Goal: Information Seeking & Learning: Compare options

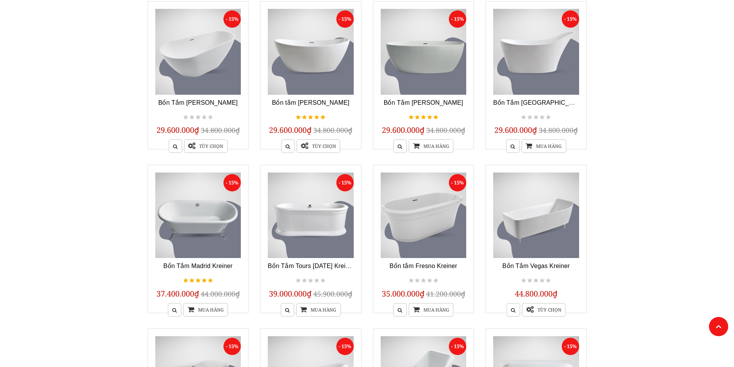
scroll to position [39, 0]
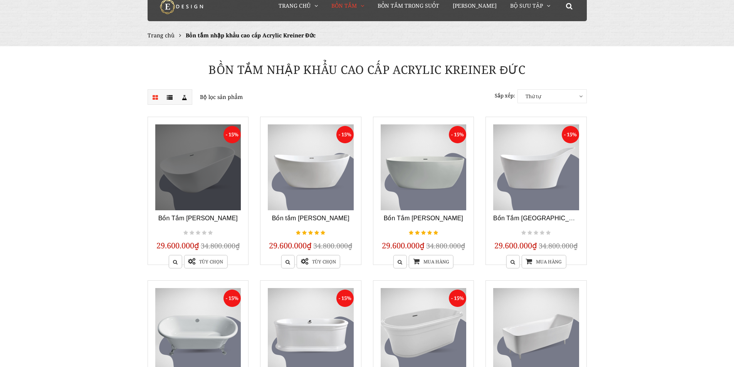
click at [191, 173] on link at bounding box center [198, 167] width 86 height 86
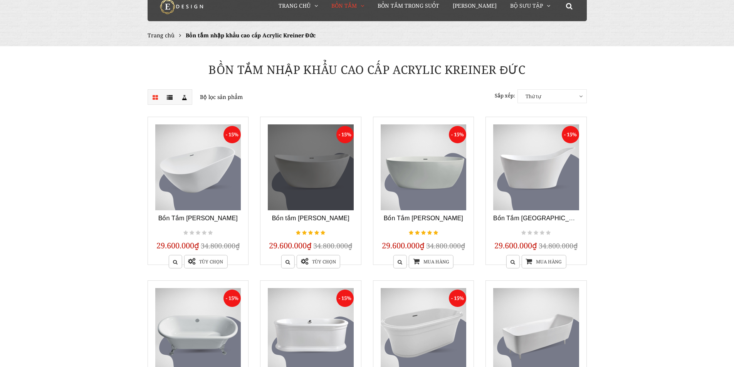
click at [316, 168] on link at bounding box center [311, 167] width 86 height 86
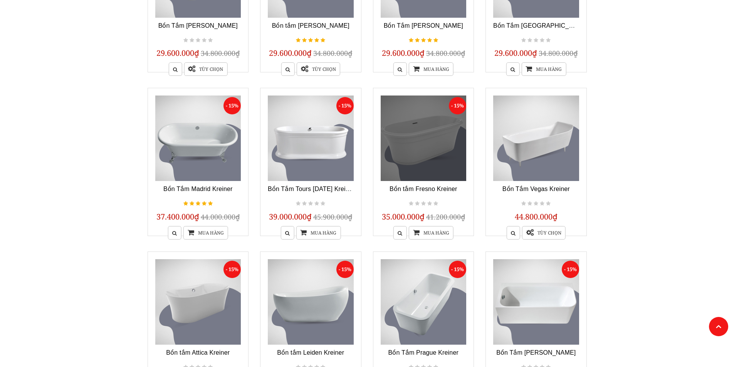
scroll to position [385, 0]
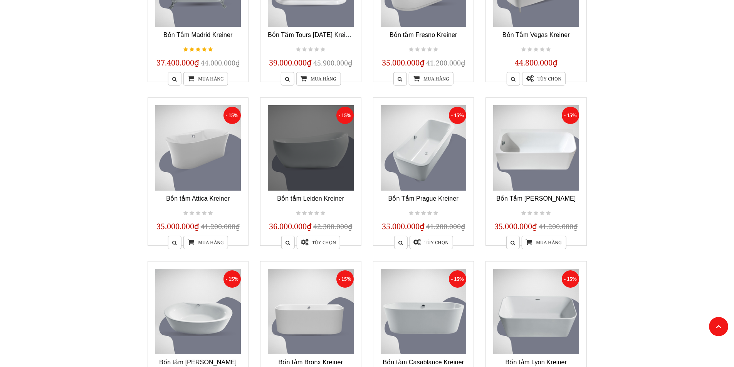
click at [333, 144] on link at bounding box center [311, 148] width 86 height 86
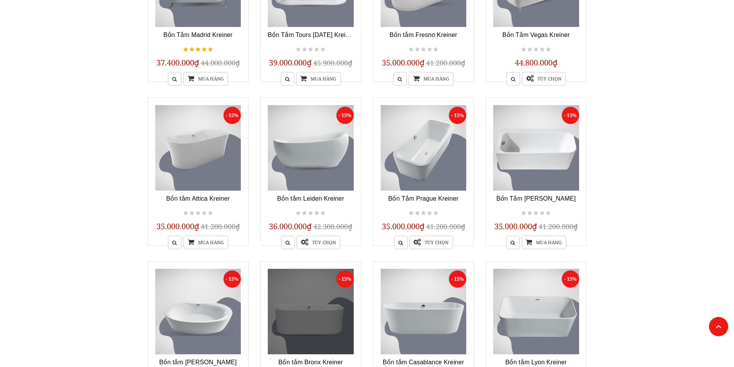
scroll to position [540, 0]
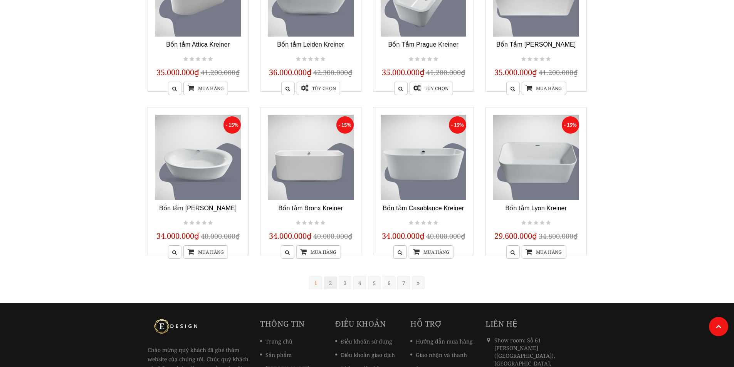
click at [330, 285] on link "2" at bounding box center [330, 283] width 13 height 13
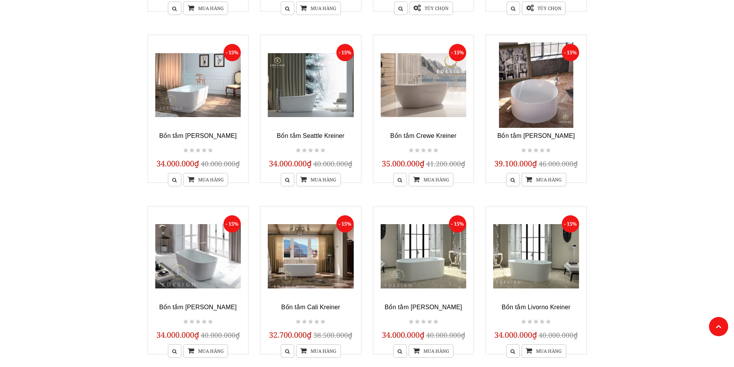
scroll to position [618, 0]
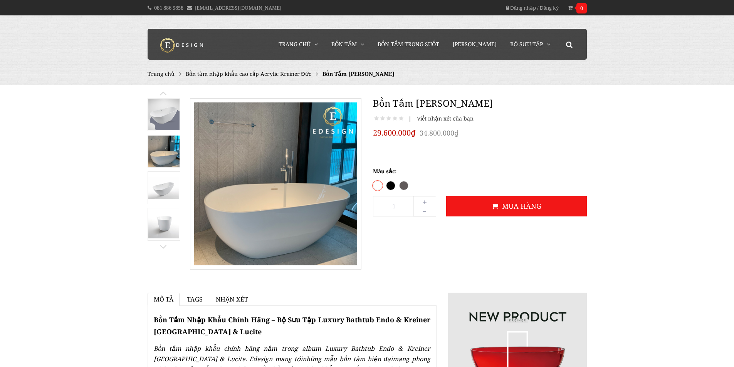
click at [162, 220] on img at bounding box center [163, 224] width 31 height 29
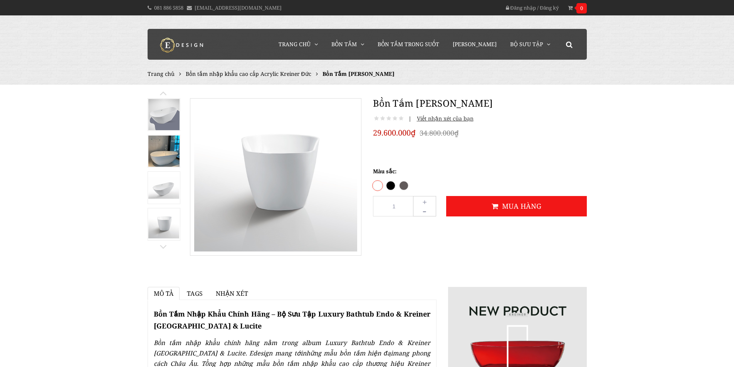
click at [168, 184] on img at bounding box center [163, 188] width 31 height 22
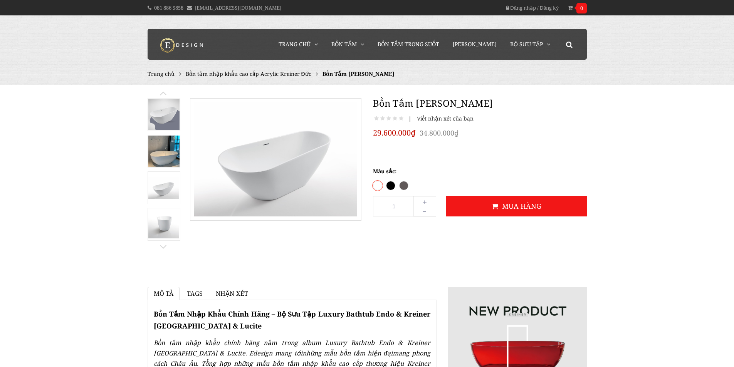
click at [164, 154] on img at bounding box center [163, 151] width 31 height 31
